Goal: Task Accomplishment & Management: Use online tool/utility

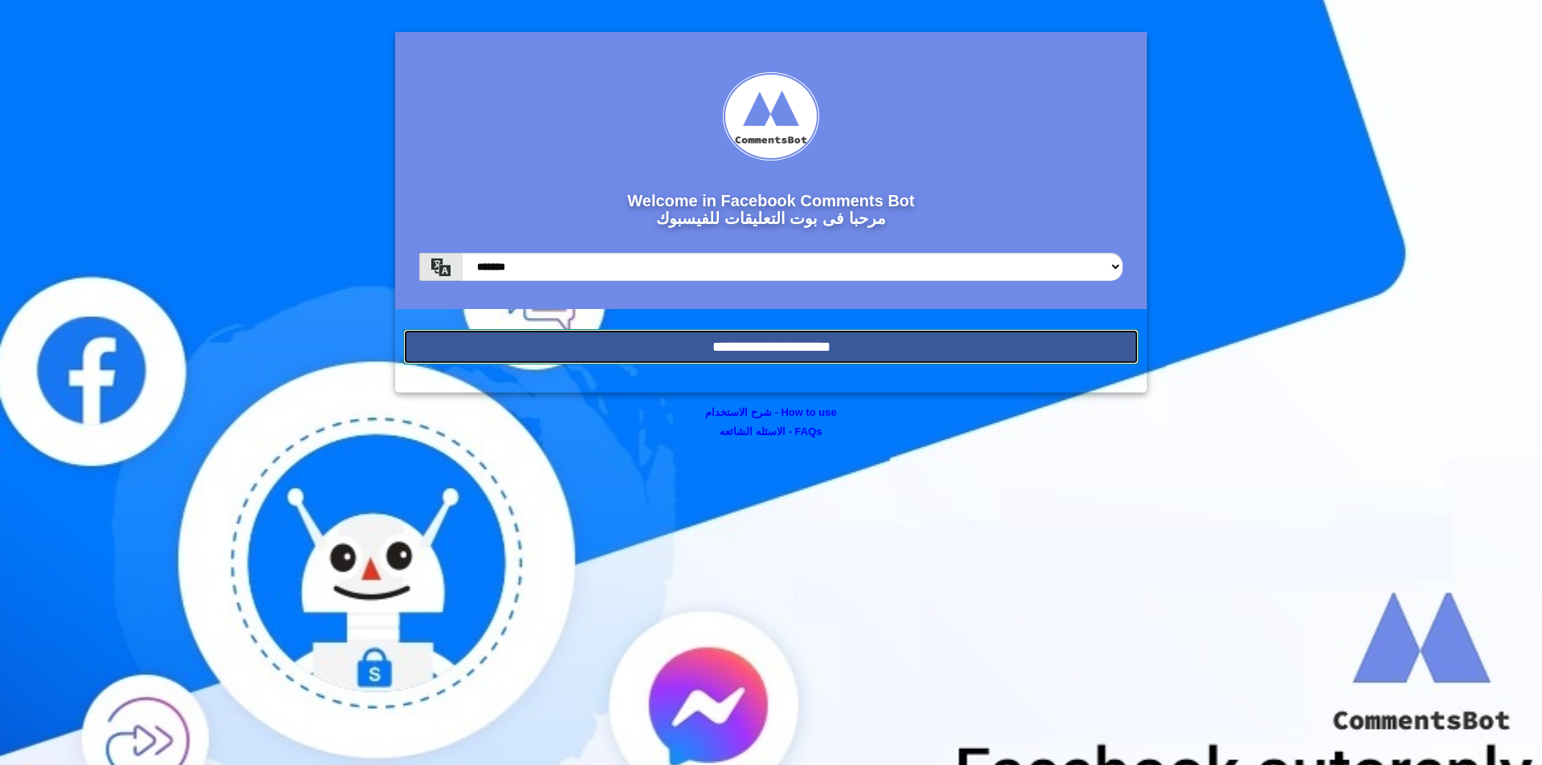
click at [896, 336] on input "**********" at bounding box center [770, 346] width 735 height 35
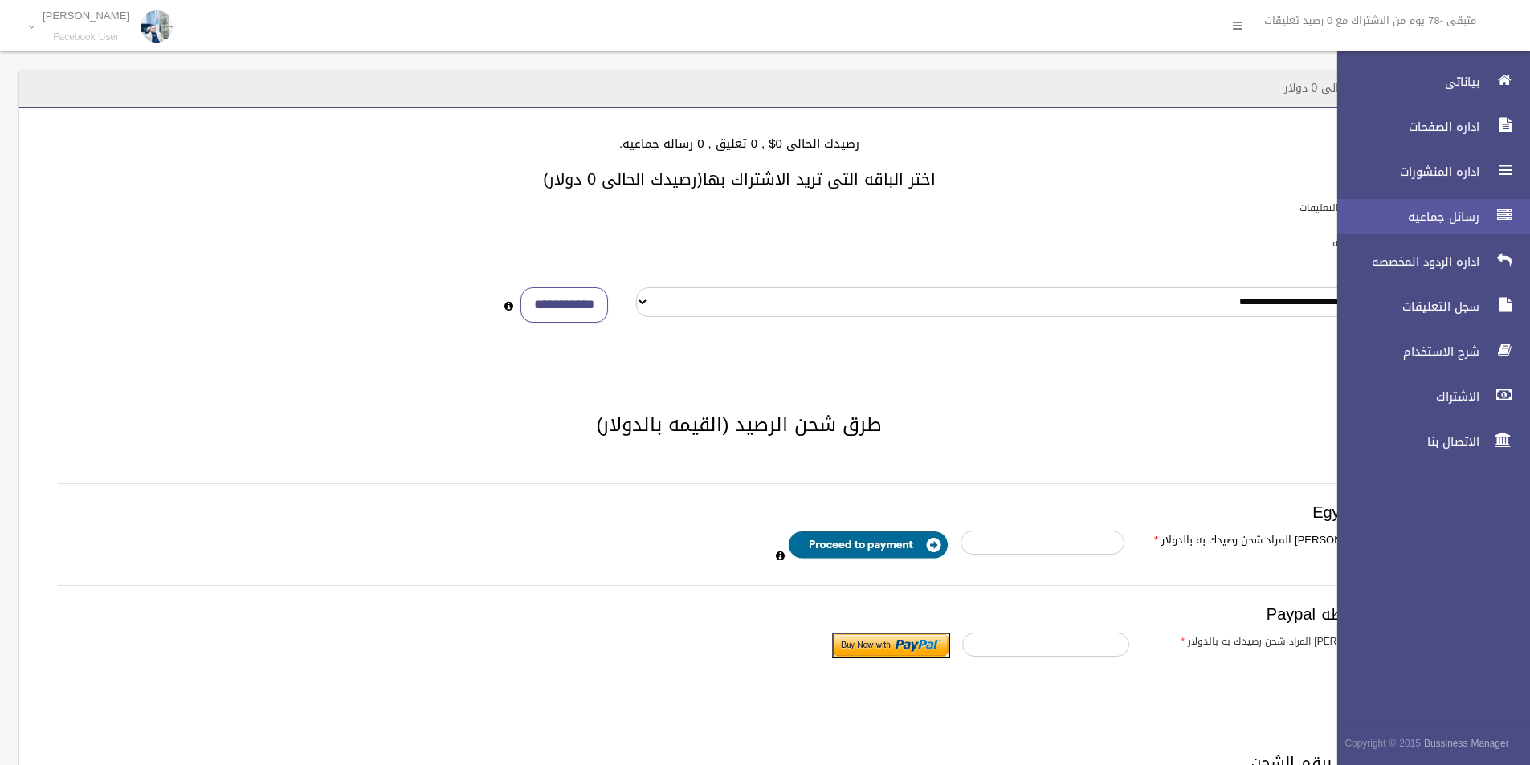
click at [1405, 213] on span "رسائل جماعيه" at bounding box center [1403, 217] width 161 height 16
